Goal: Navigation & Orientation: Find specific page/section

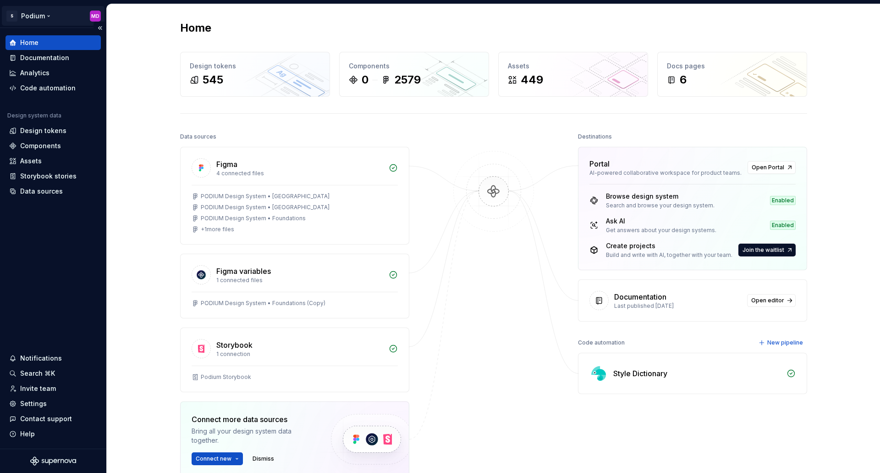
click at [42, 17] on html "S Podium MD Home Documentation Analytics Code automation Design system data Des…" at bounding box center [440, 236] width 880 height 473
click at [32, 403] on html "S Podium MD Home Documentation Analytics Code automation Design system data Des…" at bounding box center [440, 236] width 880 height 473
click at [29, 14] on html "S Podium MD Home Documentation Analytics Code automation Design system data Des…" at bounding box center [440, 236] width 880 height 473
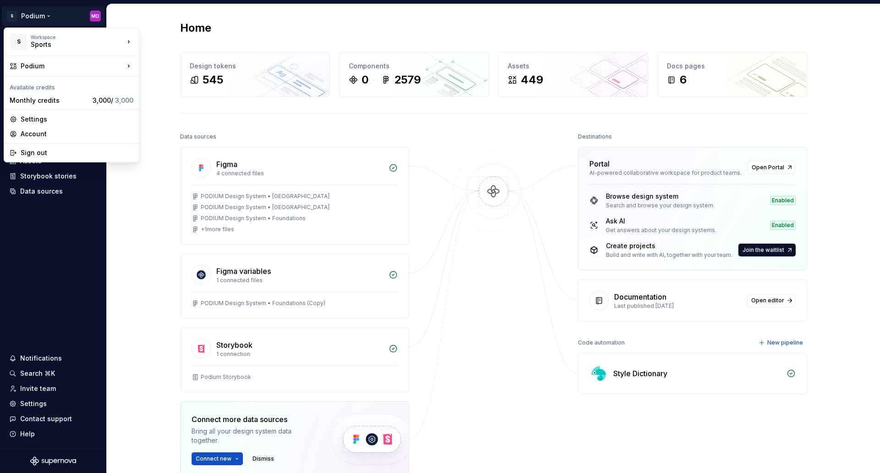
click at [137, 306] on html "S Podium MD Home Documentation Analytics Code automation Design system data Des…" at bounding box center [440, 236] width 880 height 473
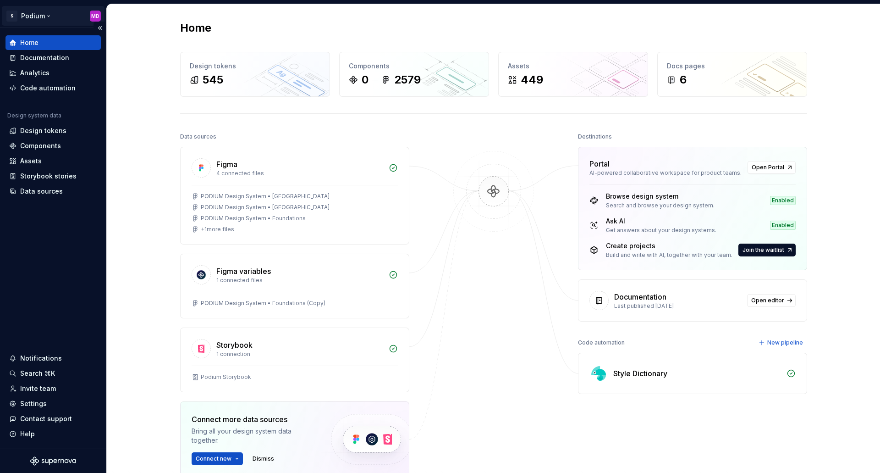
click at [55, 17] on html "S Podium MD Home Documentation Analytics Code automation Design system data Des…" at bounding box center [440, 236] width 880 height 473
click at [483, 311] on html "S Podium MD Home Documentation Analytics Code automation Design system data Des…" at bounding box center [440, 236] width 880 height 473
click at [39, 16] on html "S Podium MD Home Documentation Analytics Code automation Design system data Des…" at bounding box center [440, 236] width 880 height 473
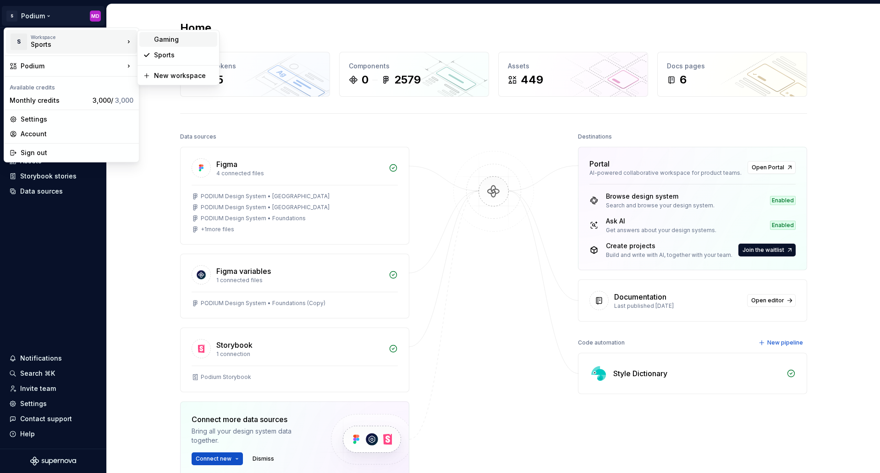
click at [170, 42] on div "Gaming" at bounding box center [184, 39] width 60 height 9
